Goal: Task Accomplishment & Management: Manage account settings

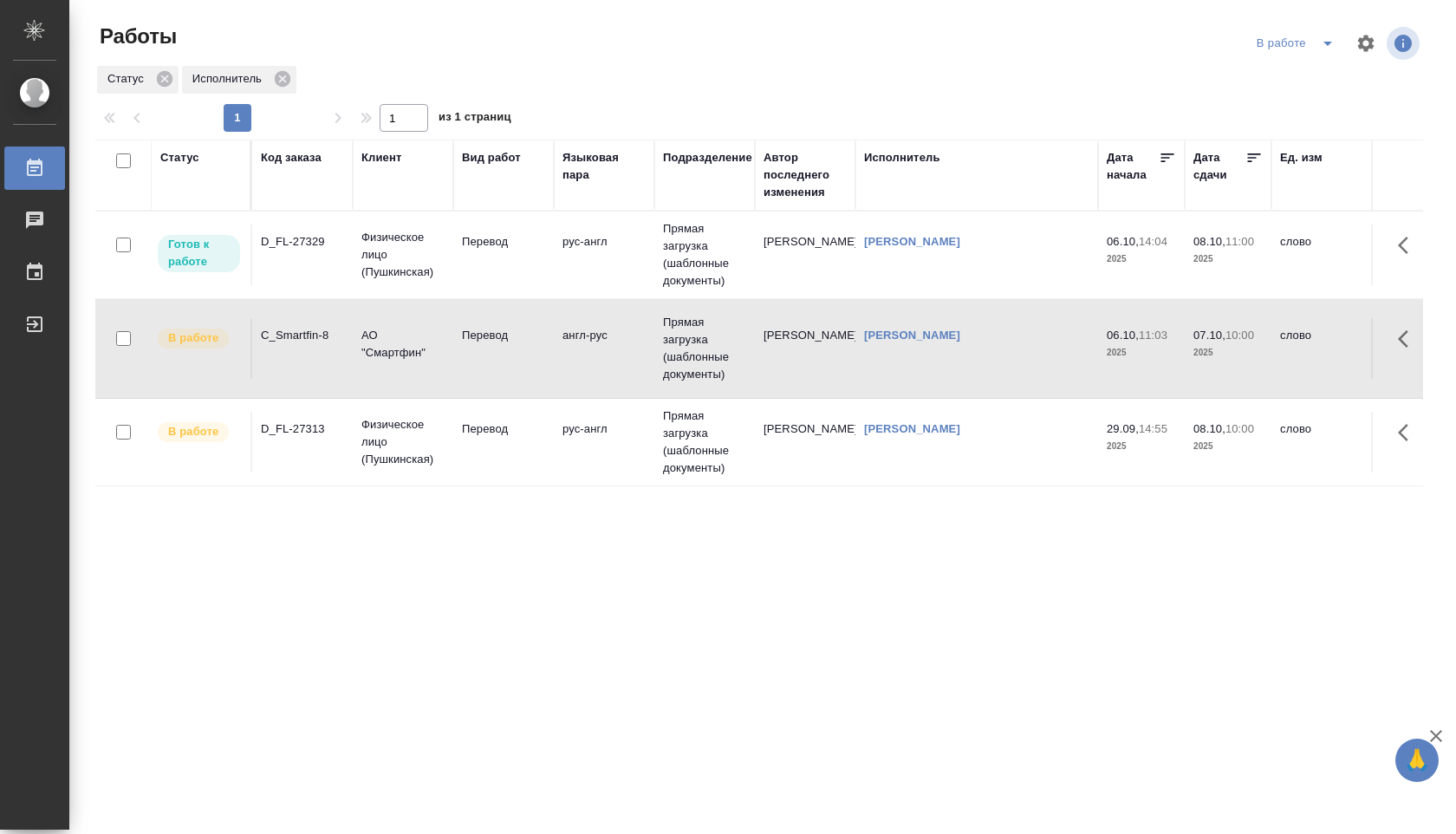
click at [591, 258] on td "рус-англ" at bounding box center [604, 255] width 100 height 60
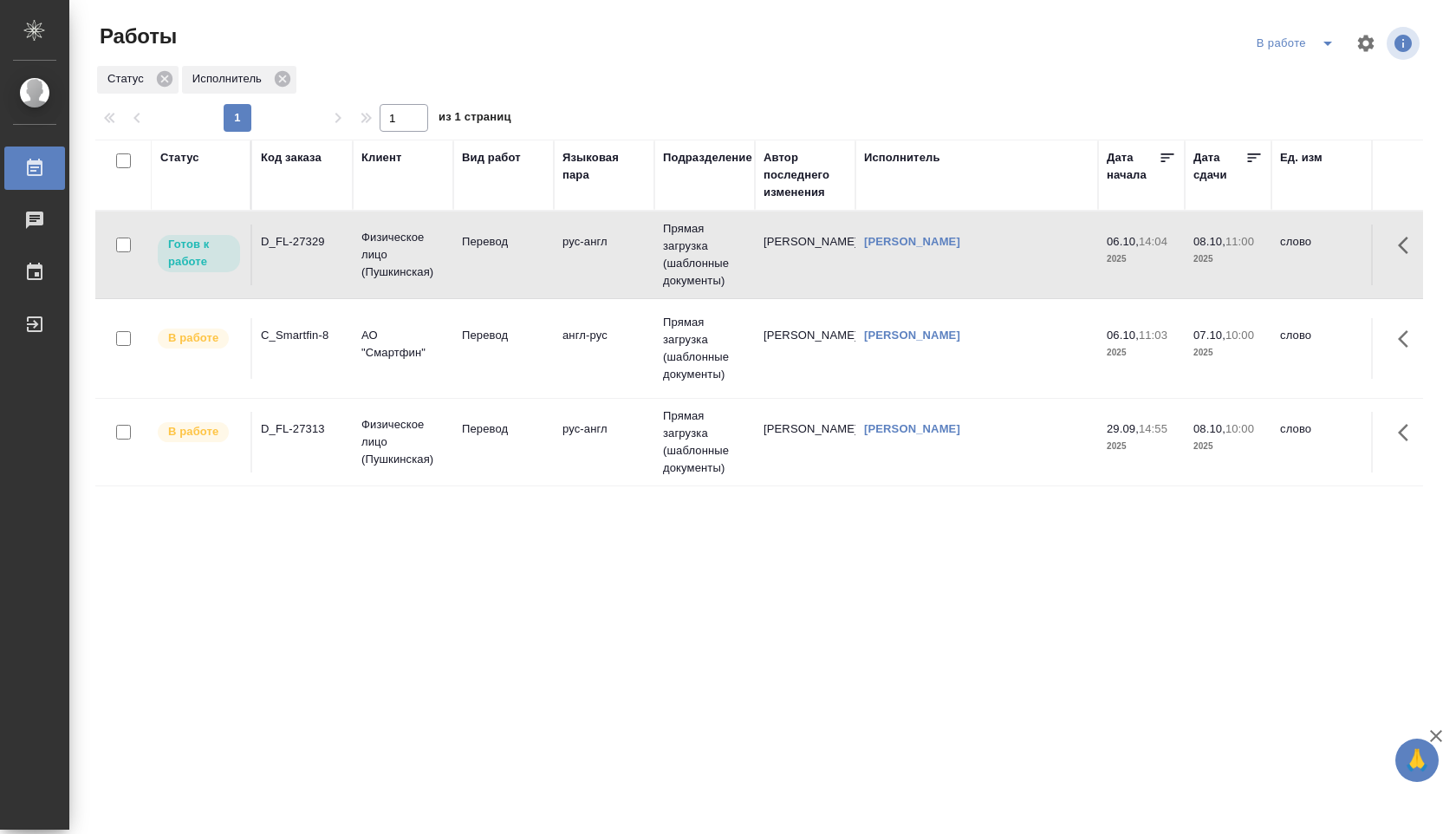
click at [591, 258] on td "рус-англ" at bounding box center [604, 255] width 100 height 60
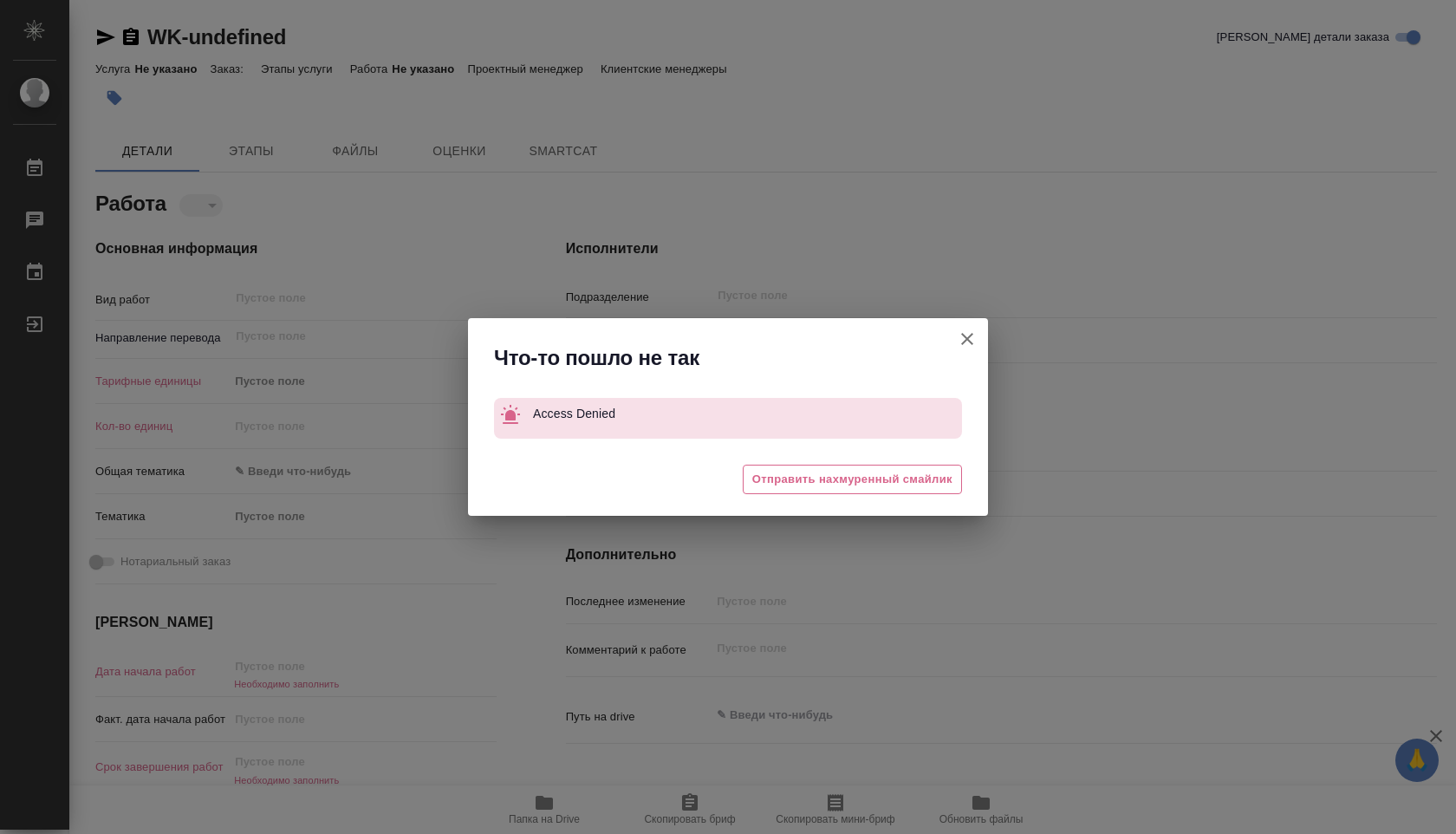
type textarea "x"
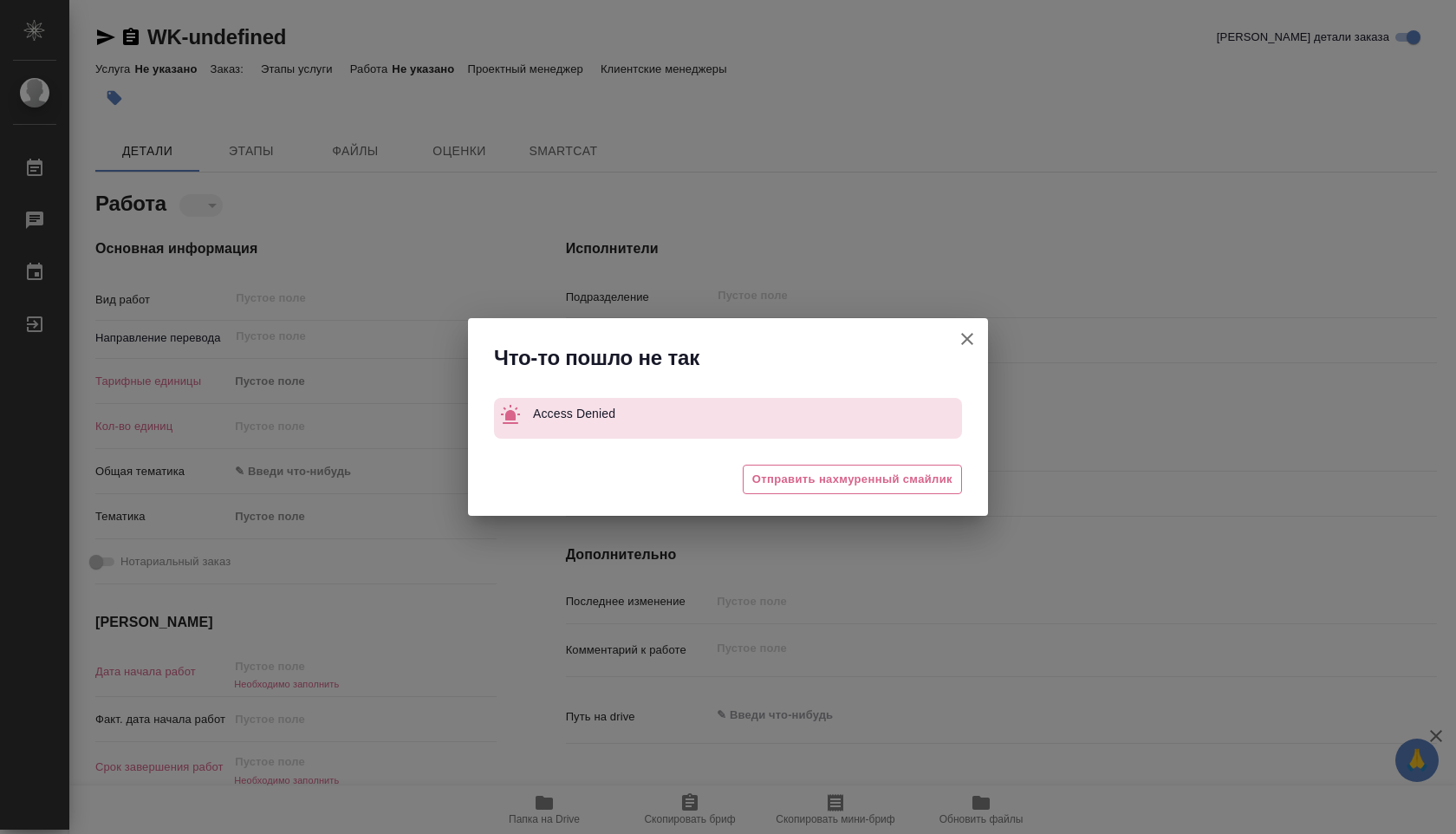
click at [971, 341] on icon "button" at bounding box center [967, 338] width 12 height 12
type textarea "x"
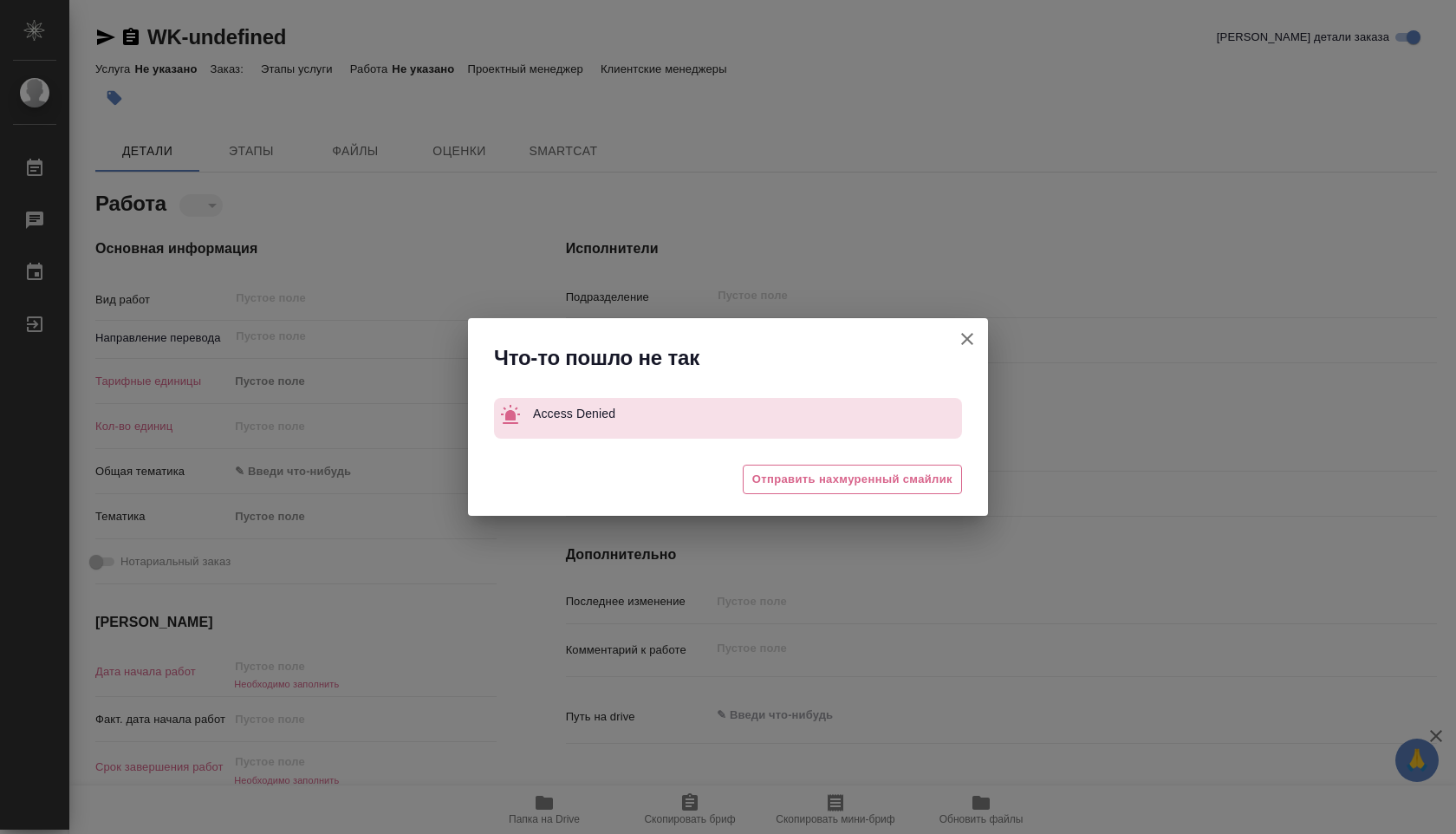
type textarea "x"
click at [894, 503] on div "😓 Отправить нахмуренный смайлик" at bounding box center [728, 482] width 520 height 69
click at [963, 336] on icon "button" at bounding box center [966, 338] width 20 height 20
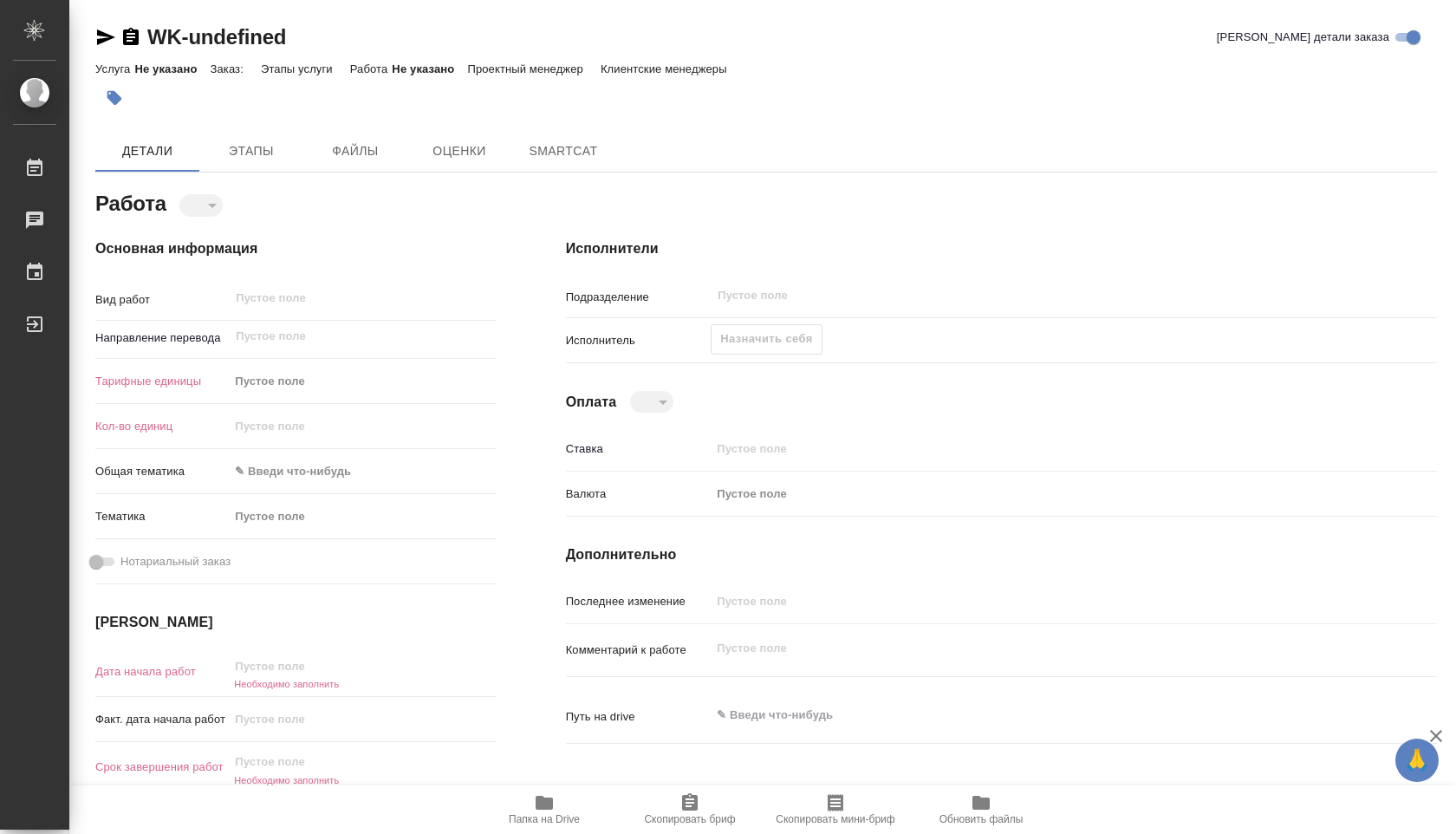
type textarea "x"
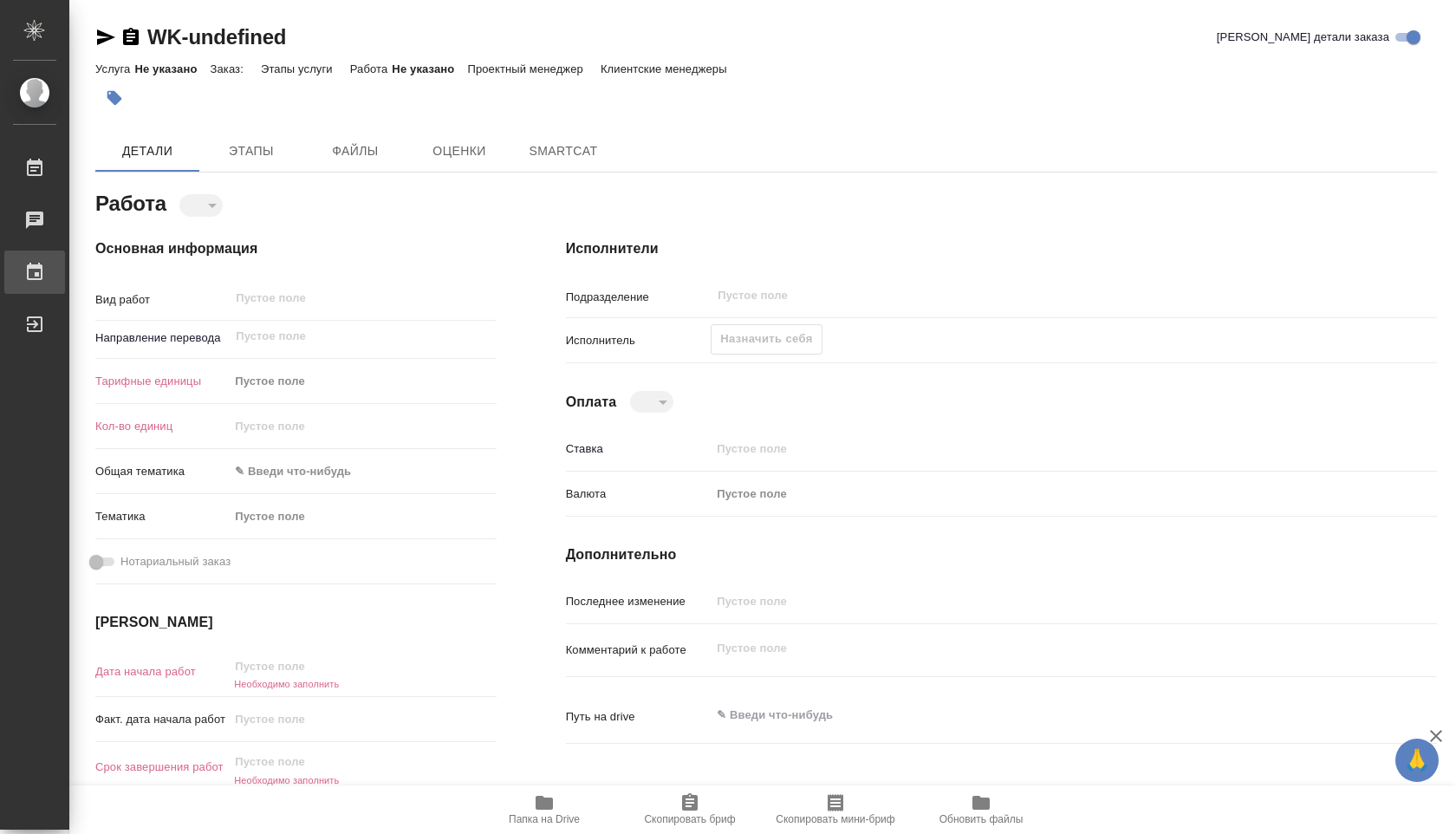
type textarea "x"
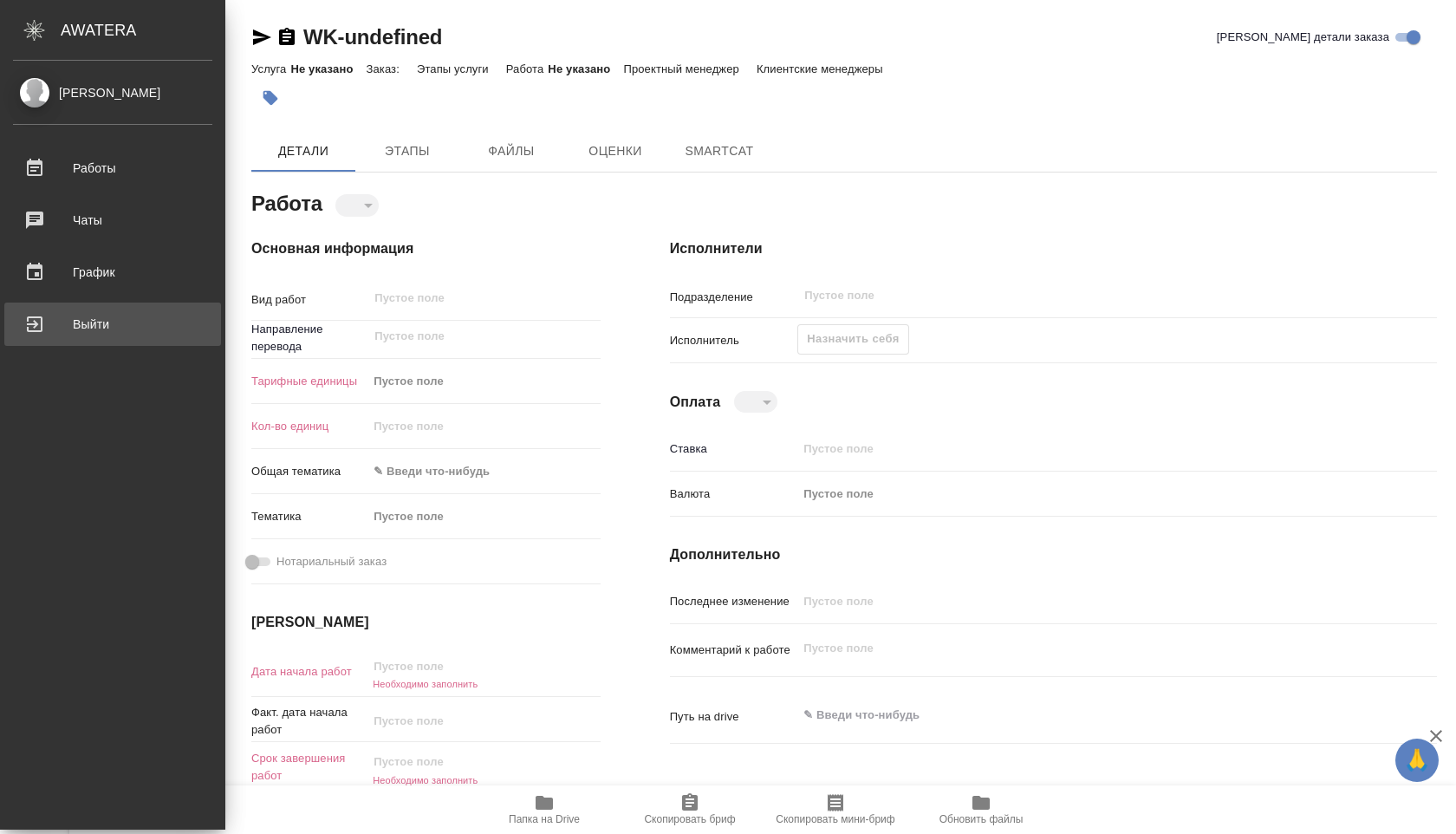
click at [37, 324] on div "Выйти" at bounding box center [112, 324] width 199 height 26
type textarea "x"
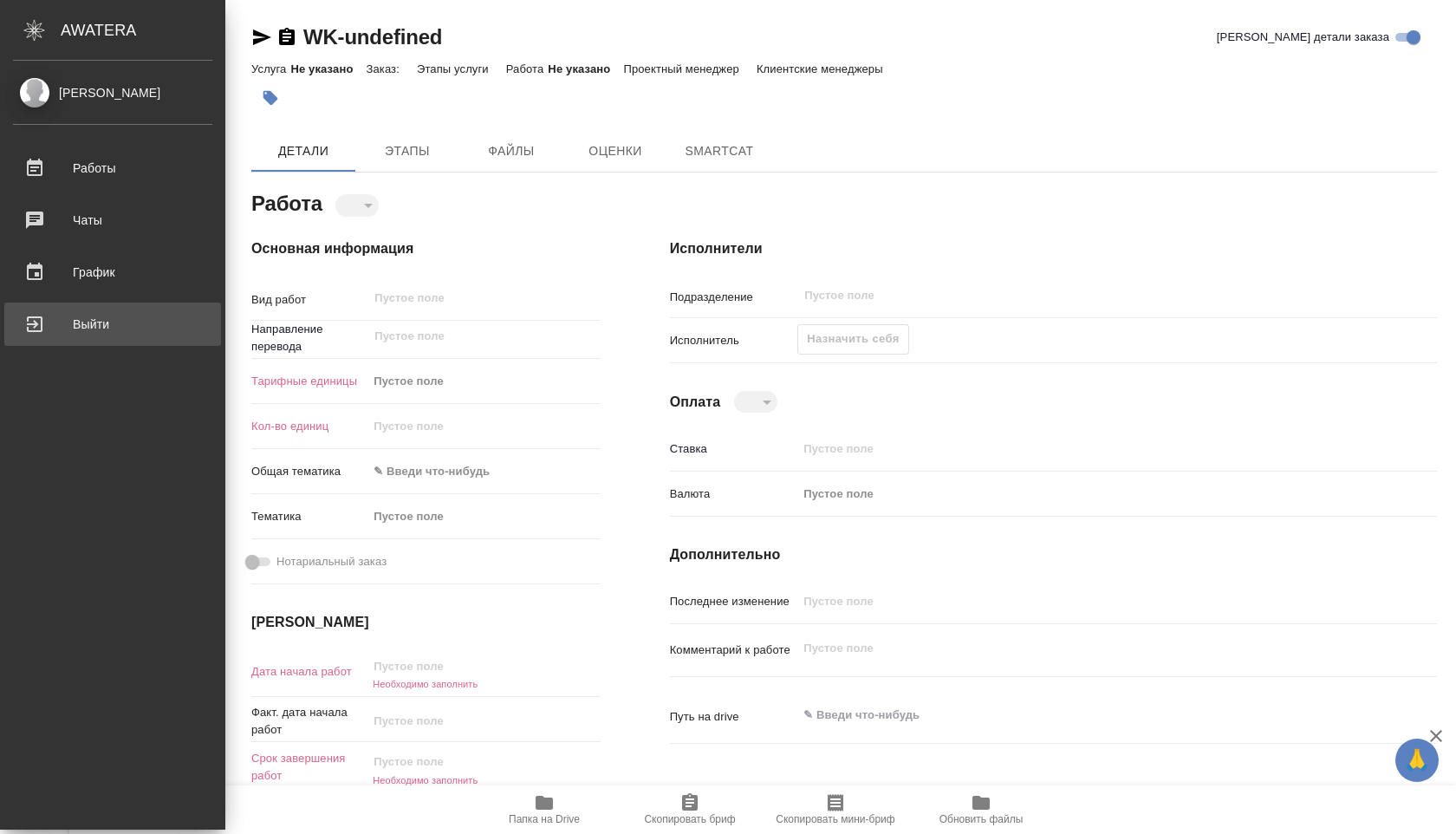
type textarea "x"
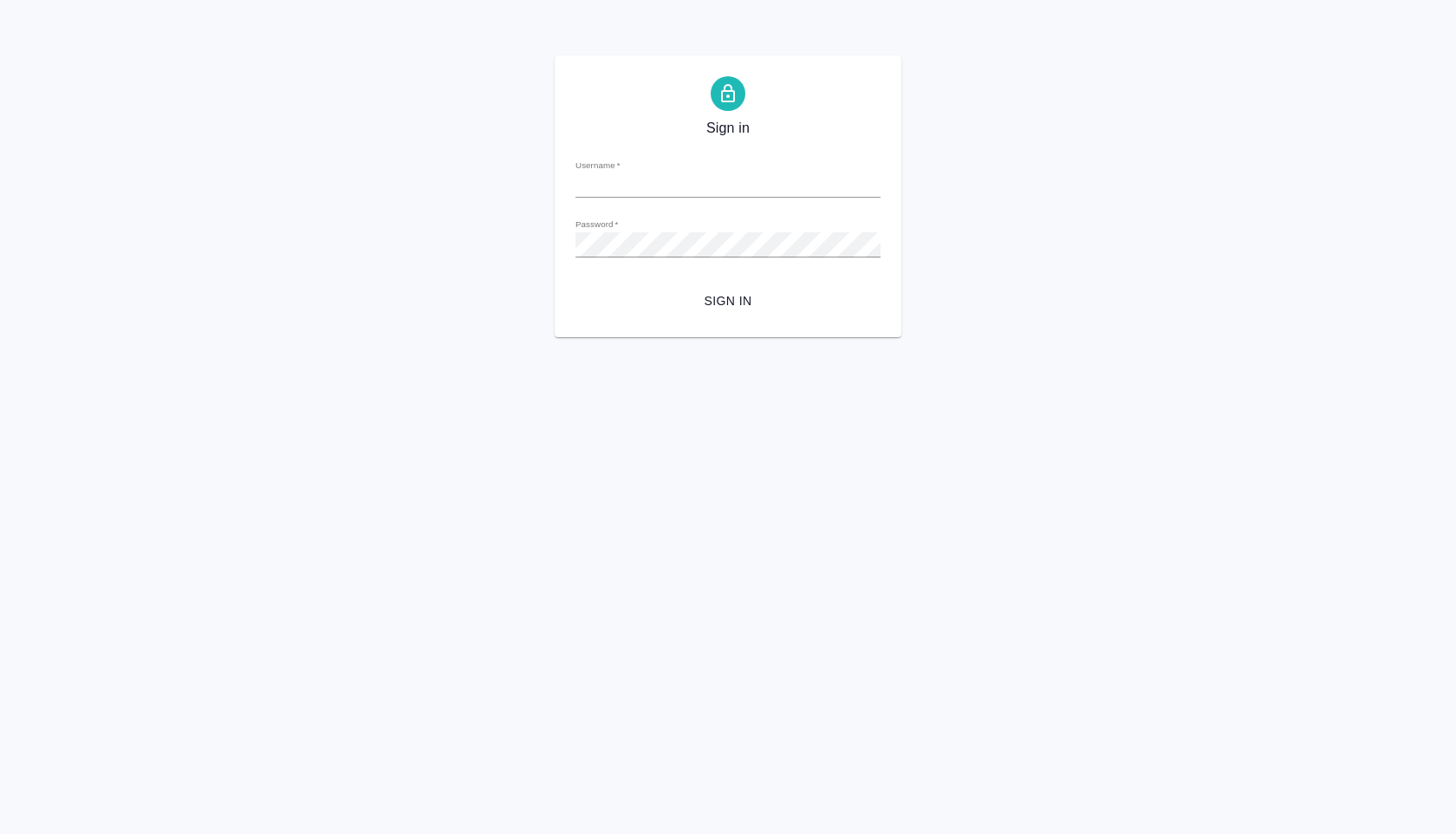
type input "[EMAIL_ADDRESS][DOMAIN_NAME]"
click at [738, 300] on span "Sign in" at bounding box center [728, 301] width 277 height 21
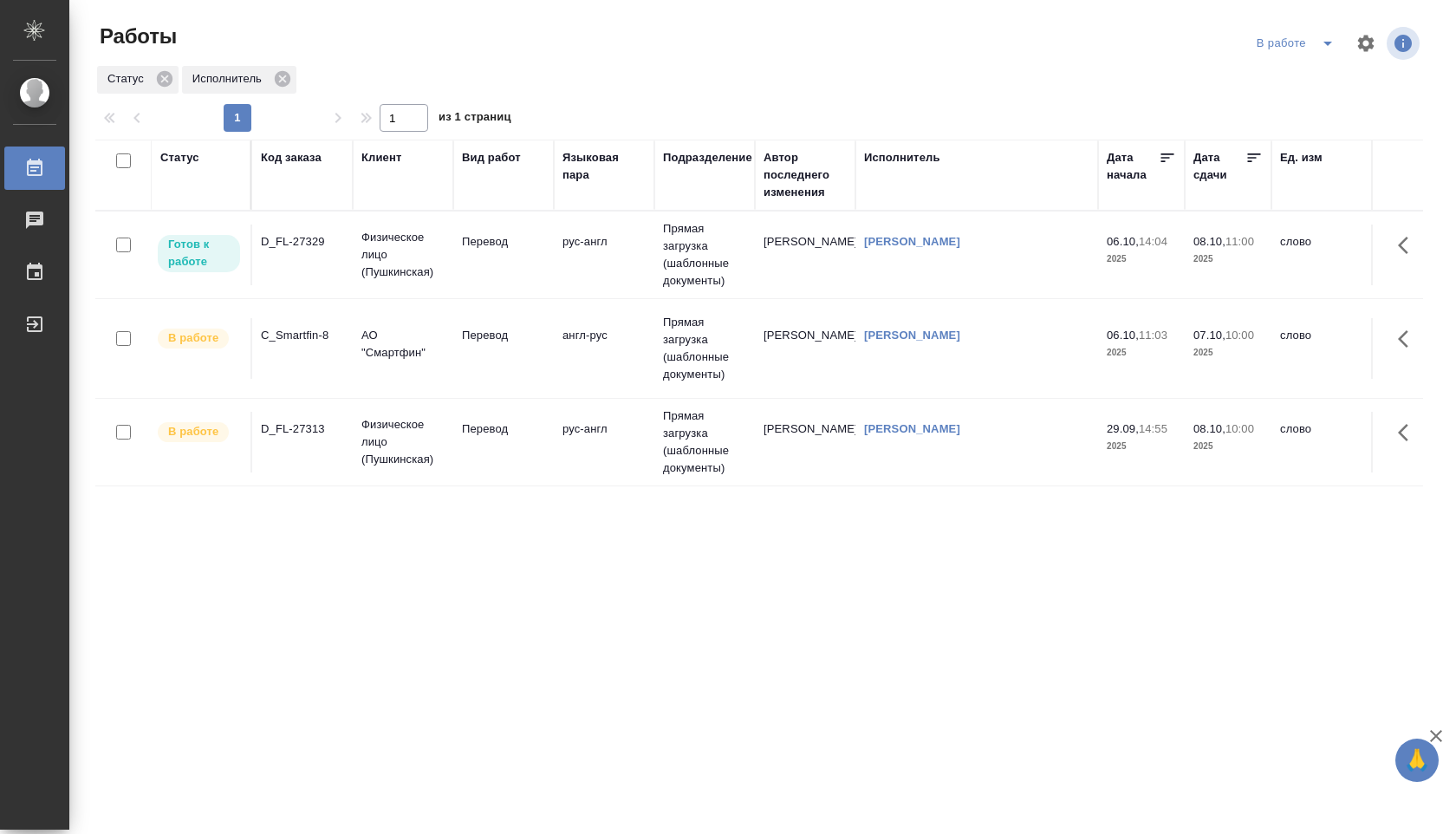
click at [528, 251] on td "Перевод" at bounding box center [503, 255] width 100 height 60
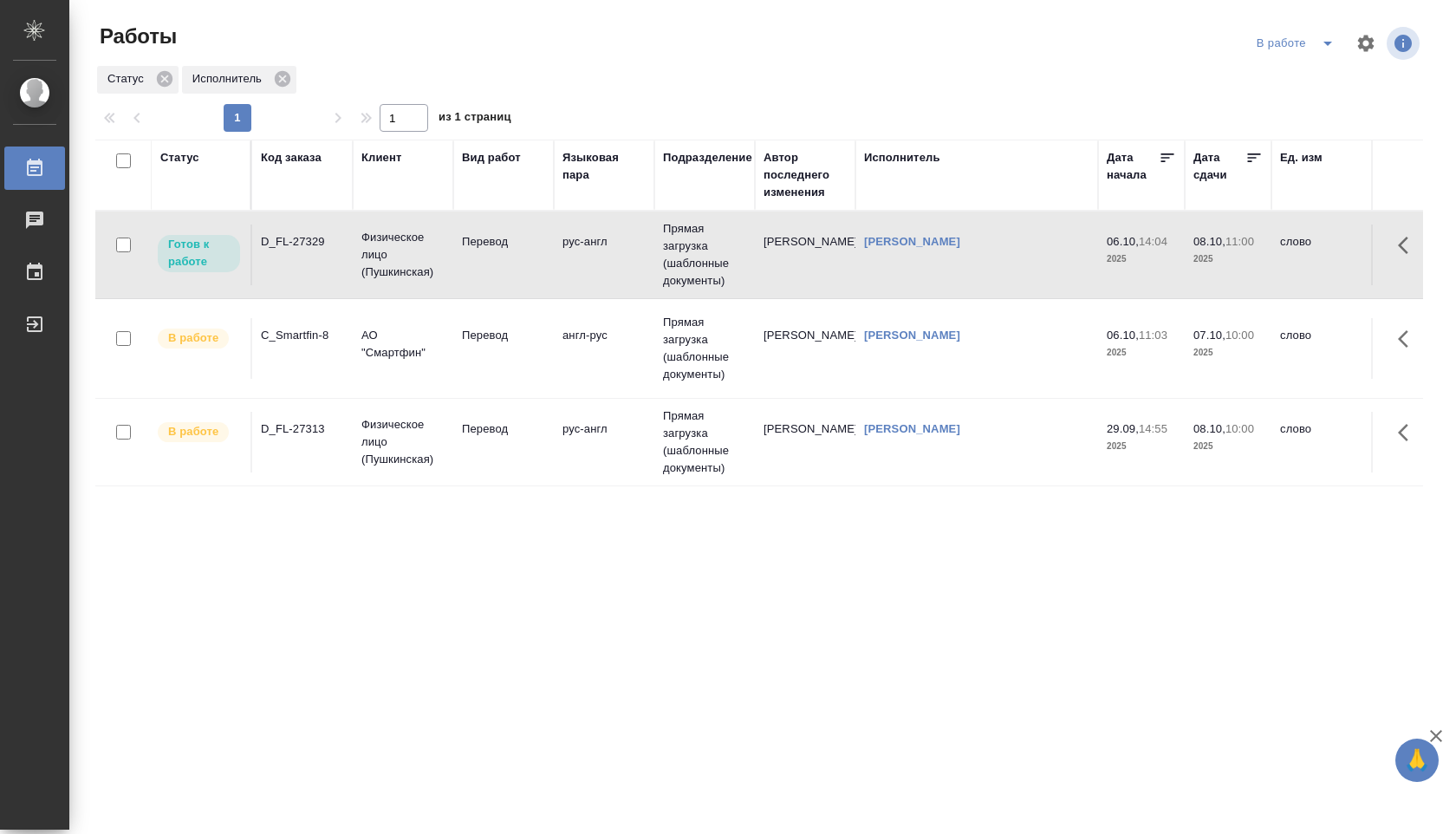
click at [528, 251] on td "Перевод" at bounding box center [503, 255] width 100 height 60
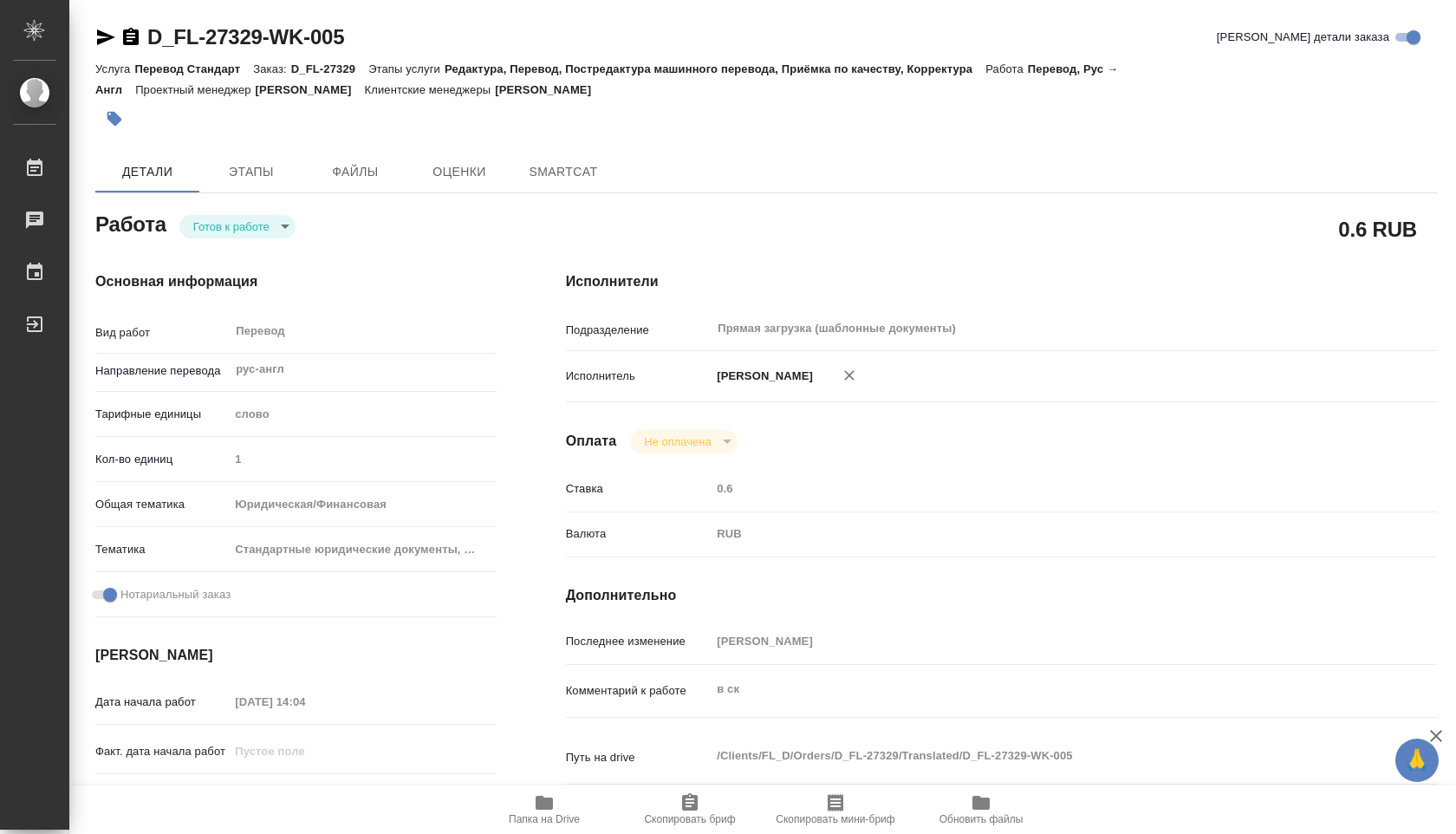
type textarea "x"
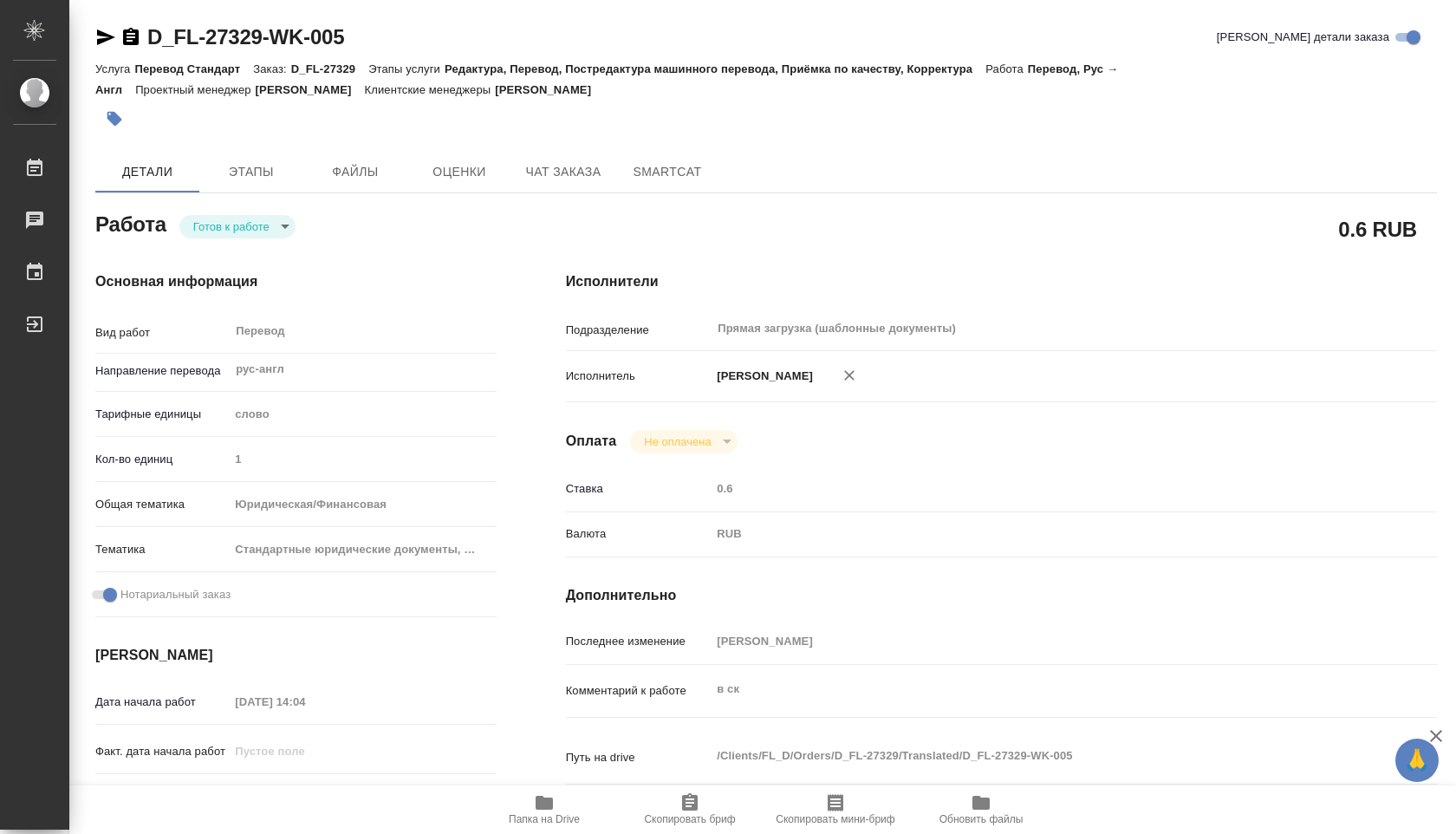
type textarea "x"
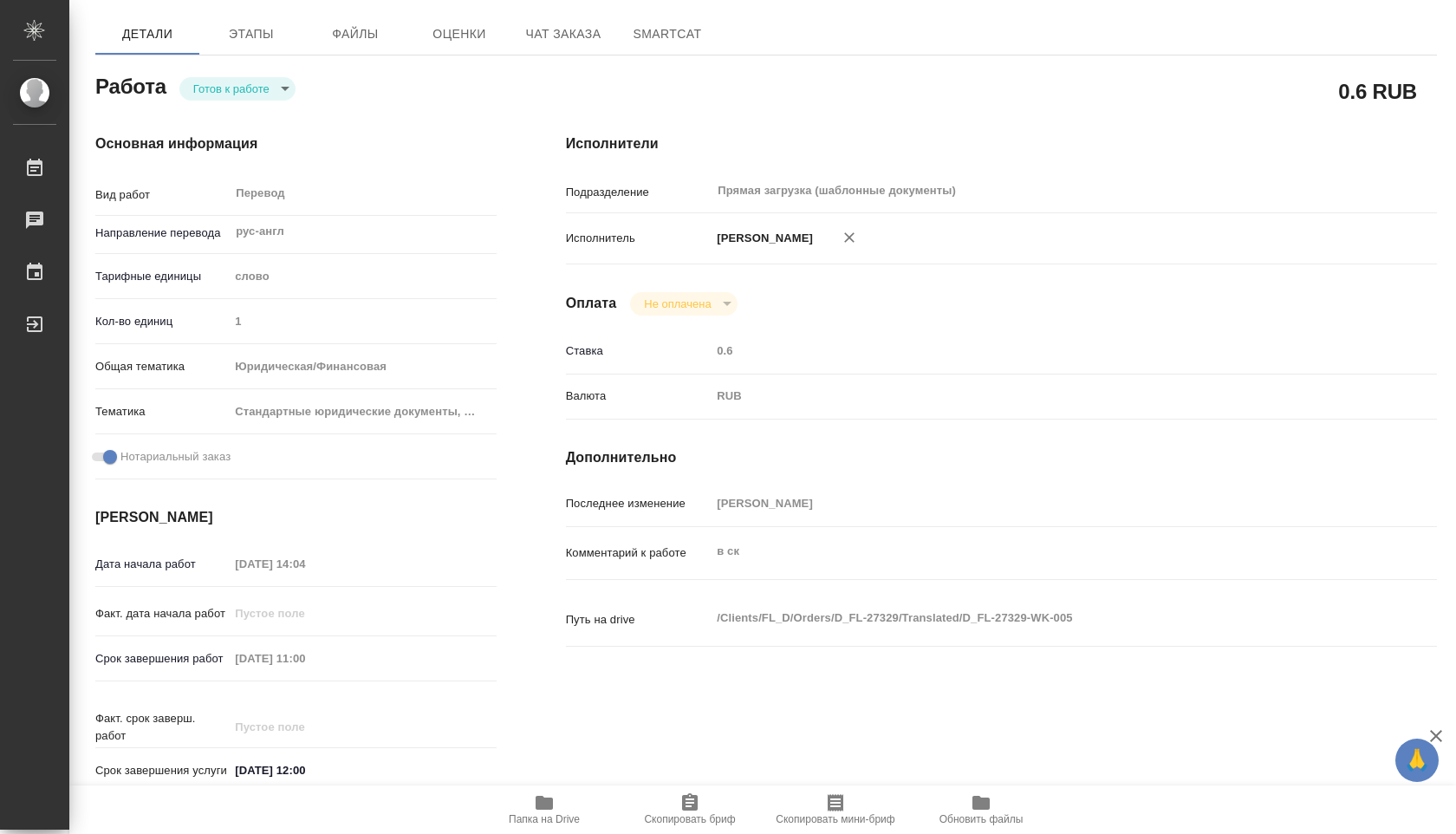
scroll to position [557, 0]
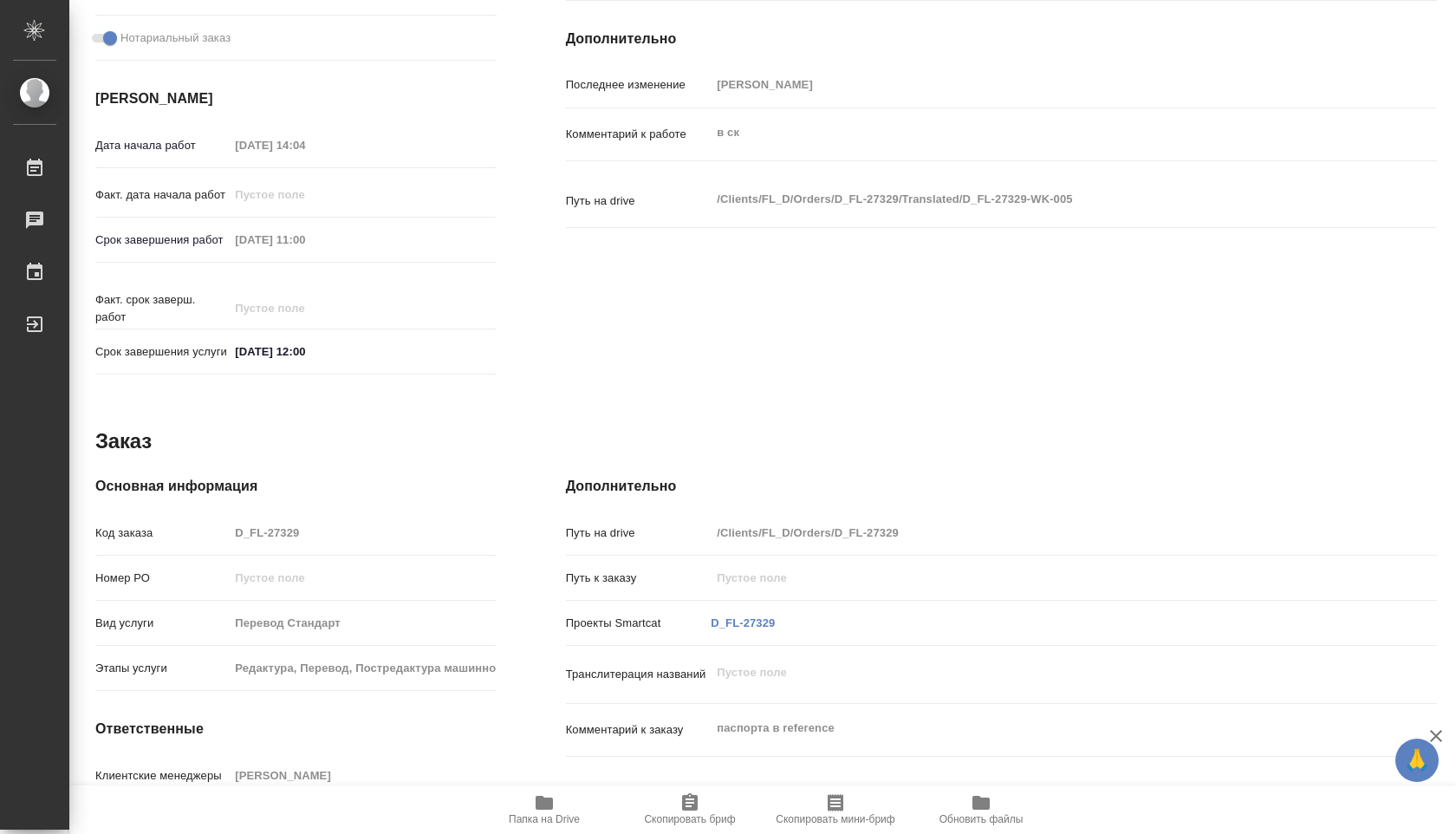
type textarea "x"
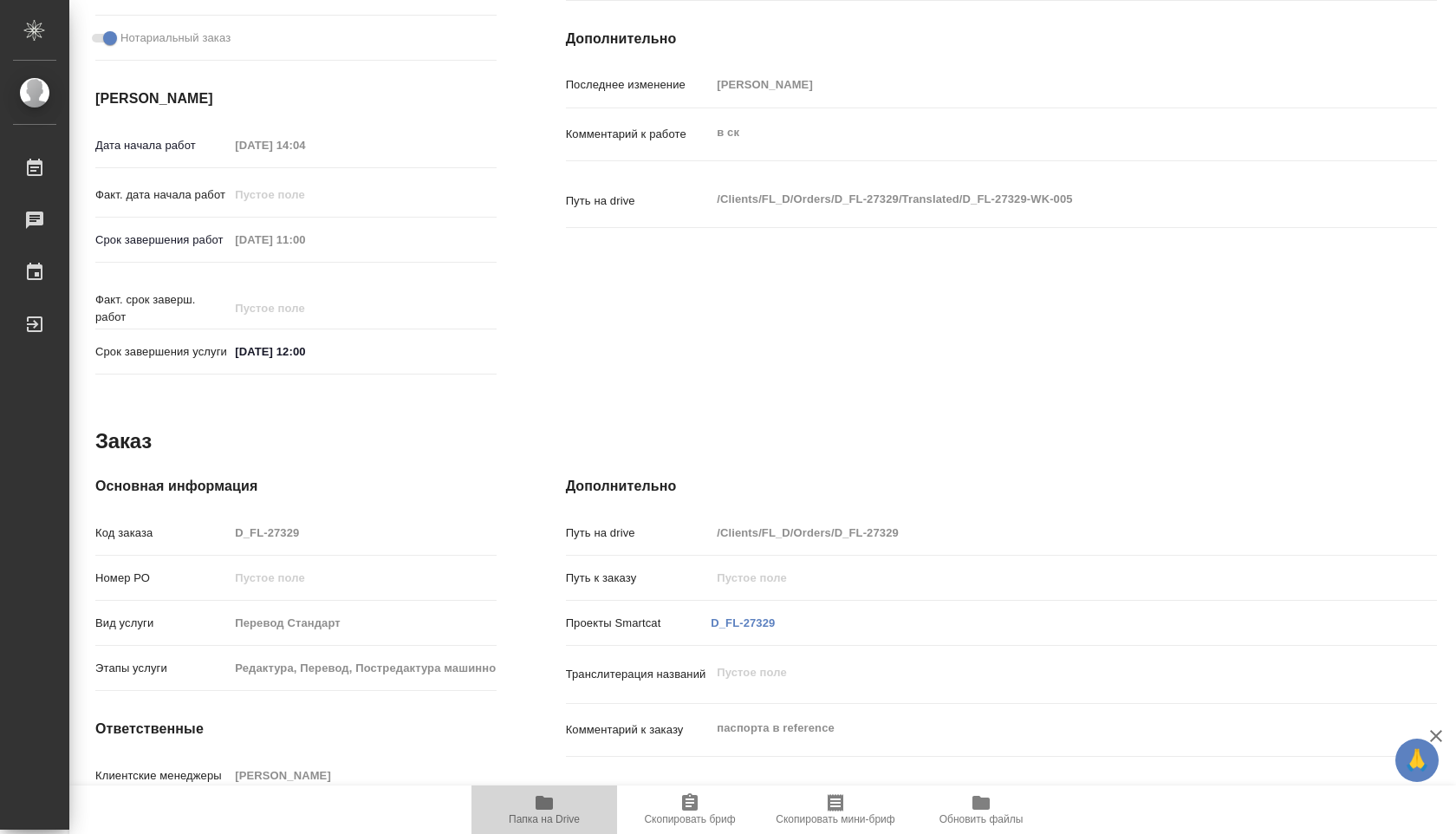
click at [551, 801] on icon "button" at bounding box center [544, 803] width 18 height 14
type textarea "x"
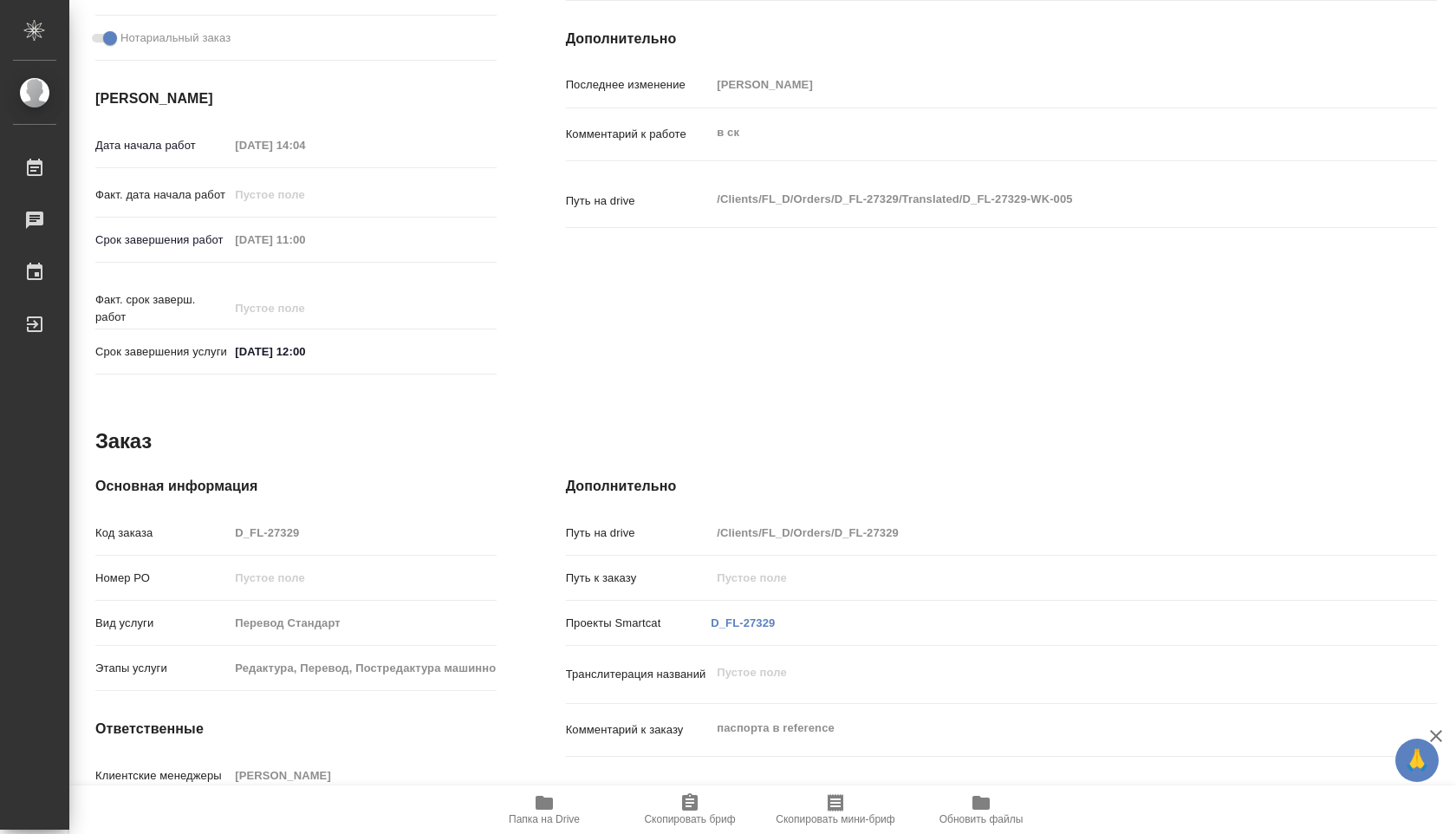
type textarea "x"
